Goal: Task Accomplishment & Management: Use online tool/utility

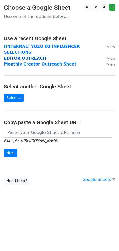
click at [24, 56] on strong "EDITOR OUTREACH" at bounding box center [25, 58] width 42 height 5
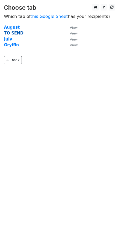
click at [16, 31] on strong "TO SEND" at bounding box center [13, 33] width 19 height 5
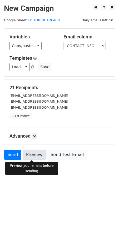
click at [31, 154] on link "Preview" at bounding box center [34, 155] width 23 height 10
click at [21, 117] on link "+18 more" at bounding box center [20, 116] width 22 height 7
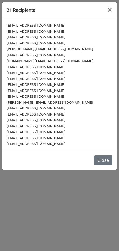
click at [51, 25] on small "asilcinematicfilmes@gmail.com" at bounding box center [36, 25] width 59 height 4
click at [113, 10] on button "×" at bounding box center [110, 9] width 14 height 15
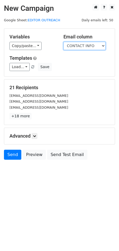
click at [68, 49] on select "TIKTOK HANDLE INSTAGRAM HANDLE CONTACT INFO" at bounding box center [84, 46] width 42 height 8
click at [63, 42] on select "TIKTOK HANDLE INSTAGRAM HANDLE CONTACT INFO" at bounding box center [84, 46] width 42 height 8
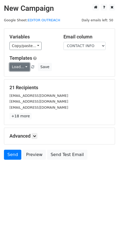
click at [26, 67] on link "Load..." at bounding box center [19, 67] width 20 height 8
click at [49, 55] on h5 "Templates" at bounding box center [59, 58] width 100 height 6
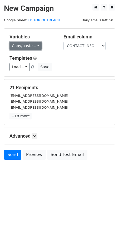
click at [36, 43] on link "Copy/paste..." at bounding box center [25, 46] width 32 height 8
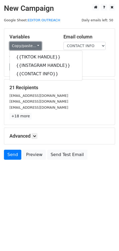
click at [36, 43] on link "Copy/paste..." at bounding box center [25, 46] width 32 height 8
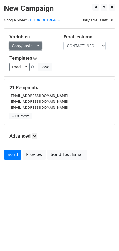
click at [36, 43] on link "Copy/paste..." at bounding box center [25, 46] width 32 height 8
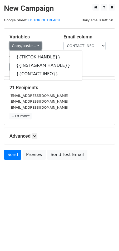
click at [36, 43] on link "Copy/paste..." at bounding box center [25, 46] width 32 height 8
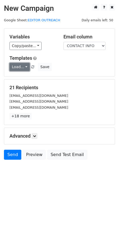
click at [23, 67] on link "Load..." at bounding box center [19, 67] width 20 height 8
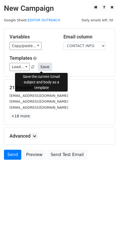
click at [44, 65] on button "Save" at bounding box center [45, 67] width 14 height 8
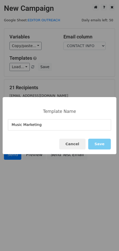
type input "Music Marketing"
click at [98, 145] on button "Save" at bounding box center [99, 144] width 23 height 11
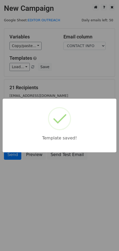
click at [71, 199] on html "New Campaign Daily emails left: 50 Google Sheet: EDITOR OUTREACH Variables Copy…" at bounding box center [59, 125] width 119 height 251
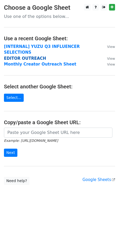
click at [19, 56] on strong "EDITOR OUTREACH" at bounding box center [25, 58] width 42 height 5
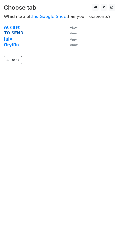
click at [13, 32] on strong "TO SEND" at bounding box center [13, 33] width 19 height 5
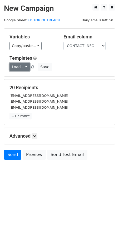
click at [21, 65] on link "Load..." at bounding box center [19, 67] width 20 height 8
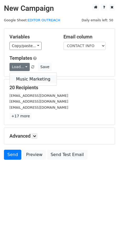
click at [23, 76] on link "Music Marketing" at bounding box center [33, 79] width 47 height 8
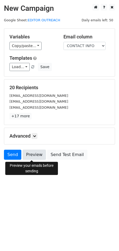
click at [37, 155] on link "Preview" at bounding box center [34, 155] width 23 height 10
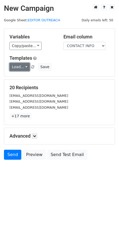
click at [25, 68] on link "Load..." at bounding box center [19, 67] width 20 height 8
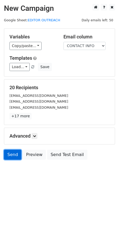
click at [11, 157] on link "Send" at bounding box center [12, 155] width 17 height 10
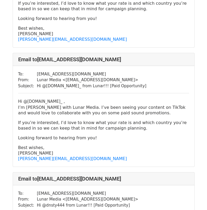
scroll to position [105, 0]
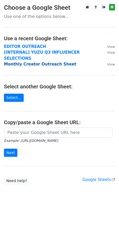
click at [34, 62] on strong "Monthly Creator Outreach Sheet" at bounding box center [40, 64] width 72 height 5
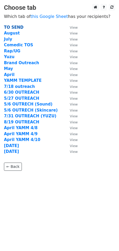
click at [13, 28] on strong "TO SEND" at bounding box center [13, 27] width 19 height 5
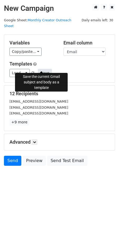
click at [41, 69] on button "Save" at bounding box center [45, 73] width 14 height 8
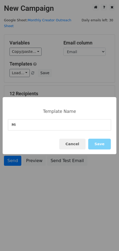
type input "M"
type input "Creator Outreach"
click at [96, 146] on button "Save" at bounding box center [99, 144] width 23 height 11
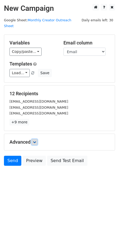
click at [36, 141] on icon at bounding box center [34, 142] width 3 height 3
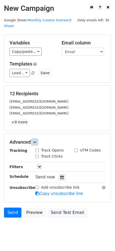
click at [35, 139] on link at bounding box center [35, 142] width 6 height 6
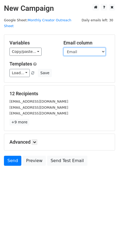
click at [92, 48] on select "Name Email Handle" at bounding box center [84, 52] width 42 height 8
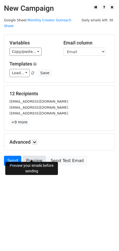
click at [40, 156] on link "Preview" at bounding box center [34, 161] width 23 height 10
click at [15, 156] on link "Send" at bounding box center [12, 161] width 17 height 10
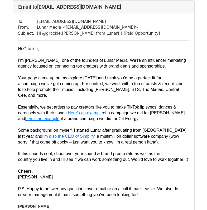
scroll to position [790, 0]
